Goal: Task Accomplishment & Management: Manage account settings

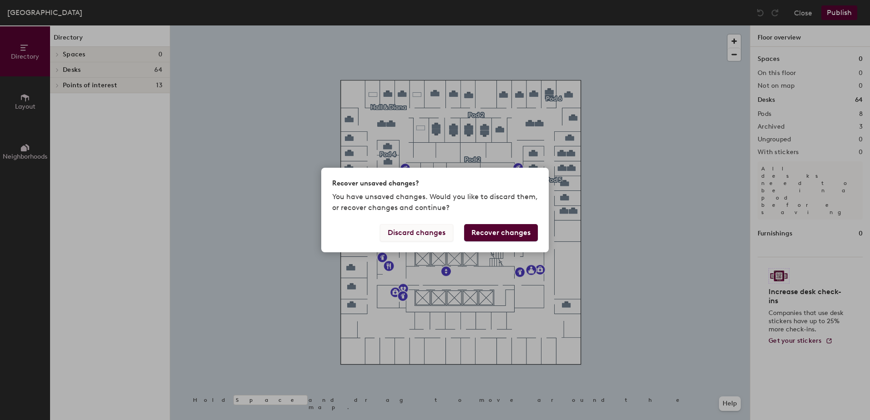
click at [403, 233] on button "Discard changes" at bounding box center [416, 232] width 73 height 17
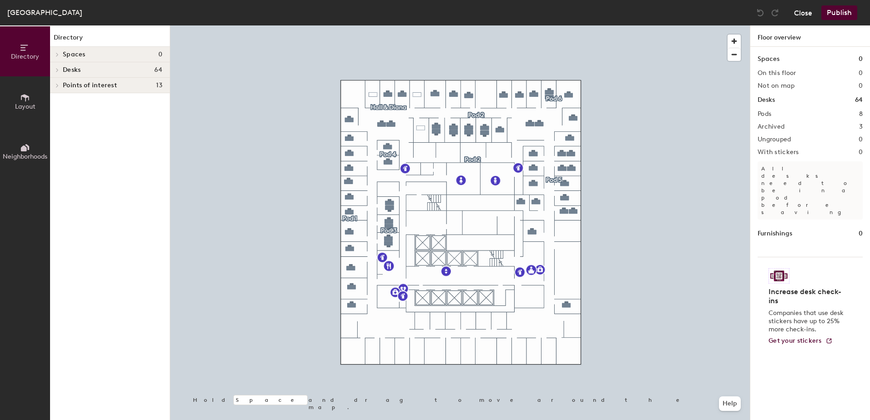
click at [802, 12] on button "Close" at bounding box center [803, 12] width 18 height 15
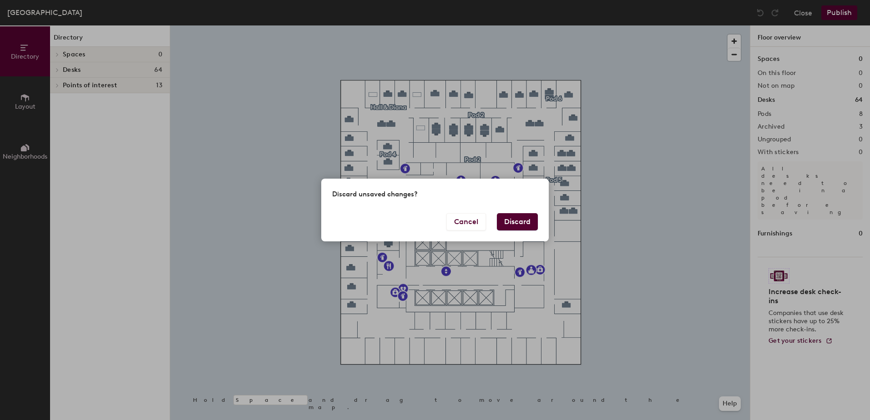
click at [522, 219] on button "Discard" at bounding box center [517, 221] width 41 height 17
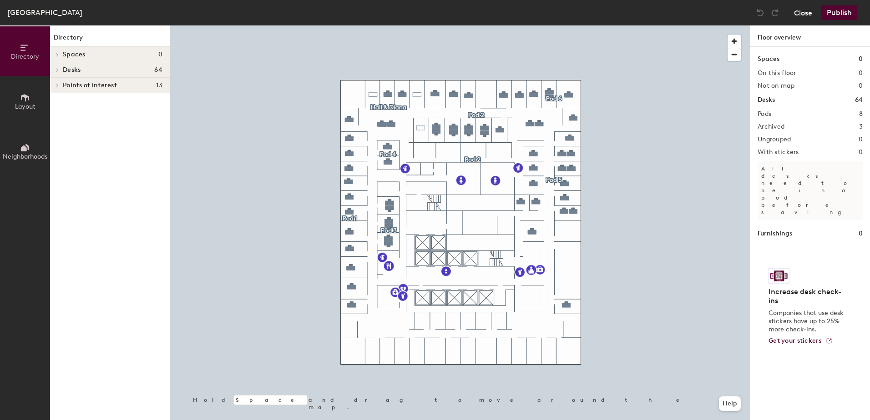
click at [807, 15] on button "Close" at bounding box center [803, 12] width 18 height 15
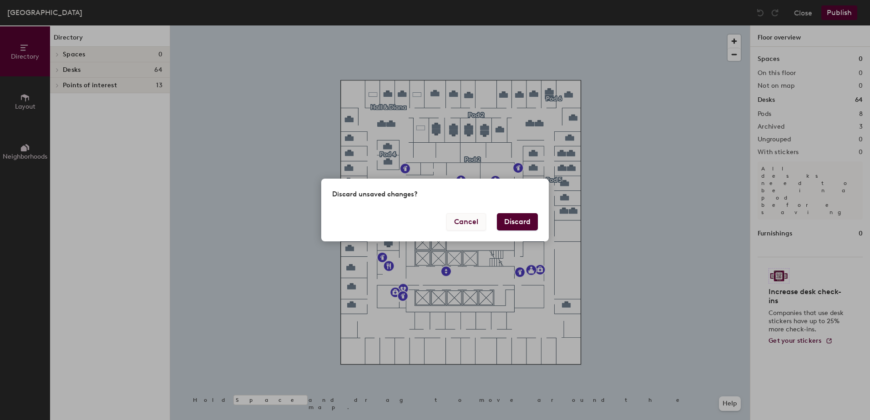
click at [471, 218] on button "Cancel" at bounding box center [466, 221] width 40 height 17
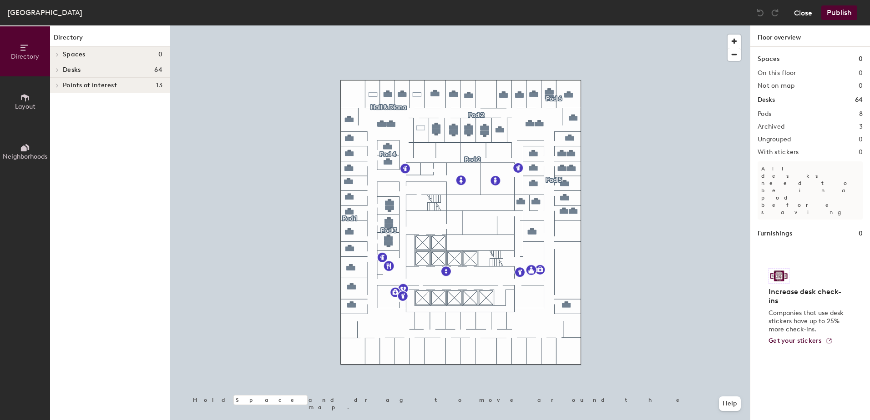
click at [798, 13] on button "Close" at bounding box center [803, 12] width 18 height 15
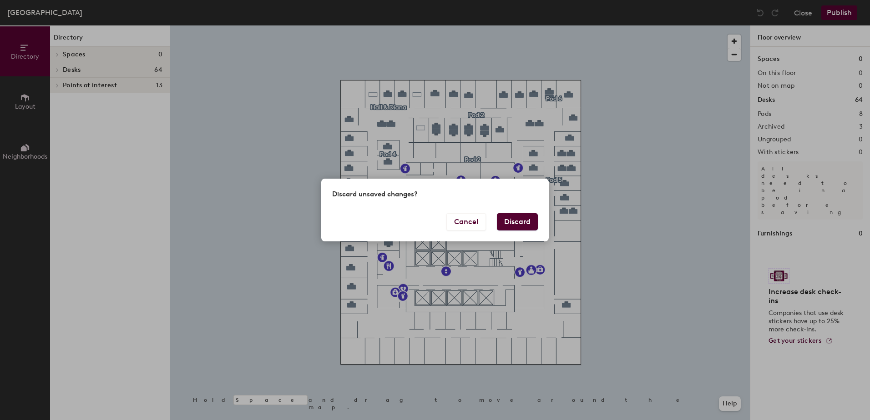
click at [510, 218] on button "Discard" at bounding box center [517, 221] width 41 height 17
